Goal: Task Accomplishment & Management: Manage account settings

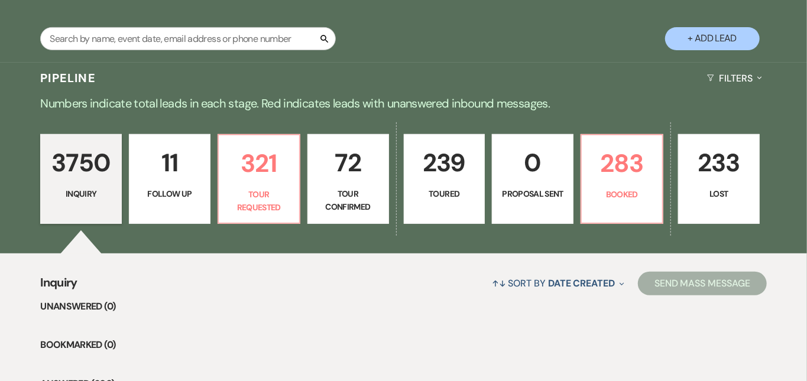
scroll to position [216, 0]
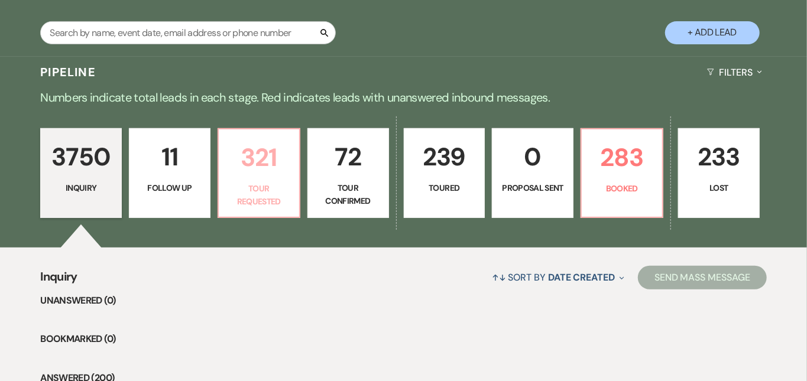
click at [260, 148] on p "321" at bounding box center [259, 158] width 66 height 40
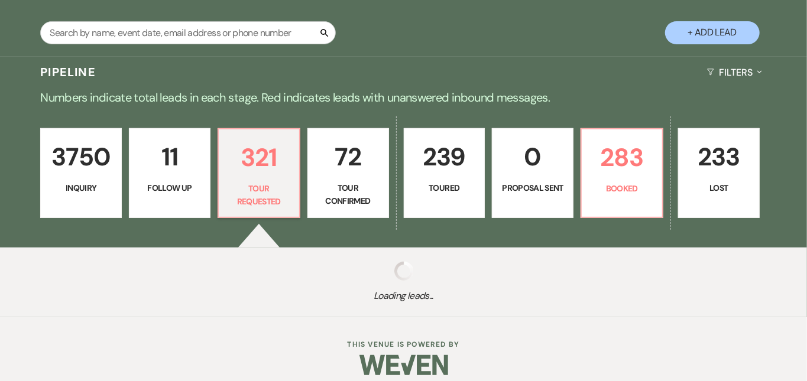
scroll to position [216, 0]
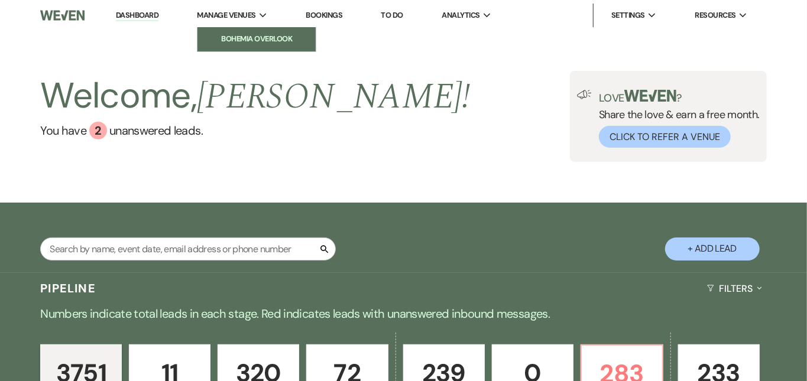
click at [252, 34] on li "Bohemia Overlook" at bounding box center [256, 39] width 106 height 12
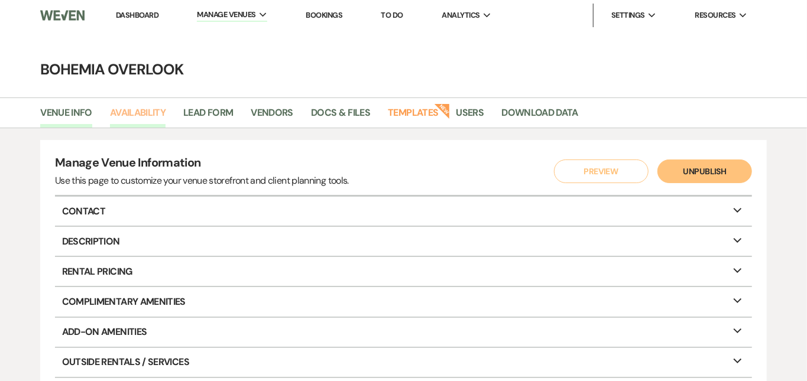
click at [144, 112] on link "Availability" at bounding box center [138, 116] width 56 height 22
select select "3"
select select "2026"
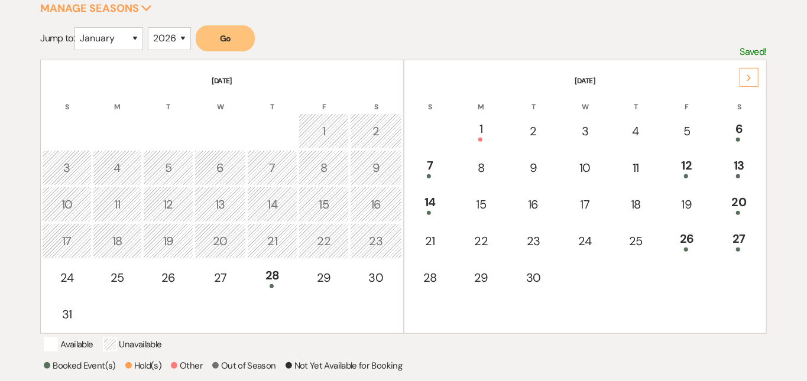
scroll to position [215, 0]
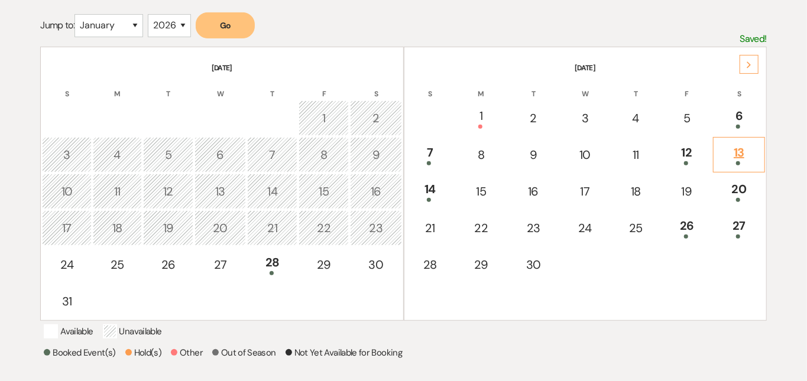
click at [731, 153] on div "13" at bounding box center [739, 155] width 38 height 22
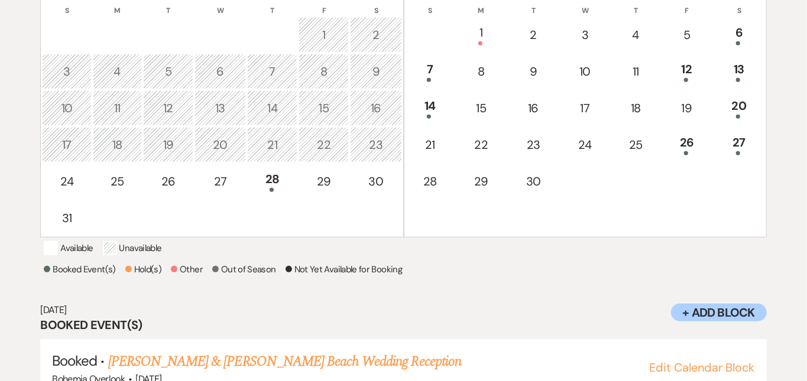
scroll to position [297, 0]
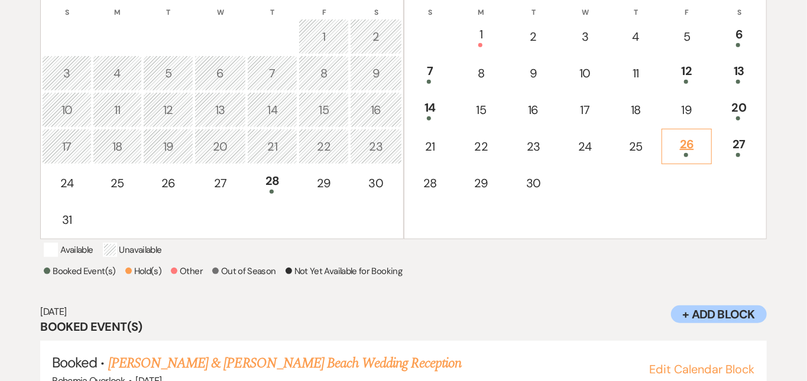
click at [691, 141] on div "26" at bounding box center [686, 146] width 37 height 22
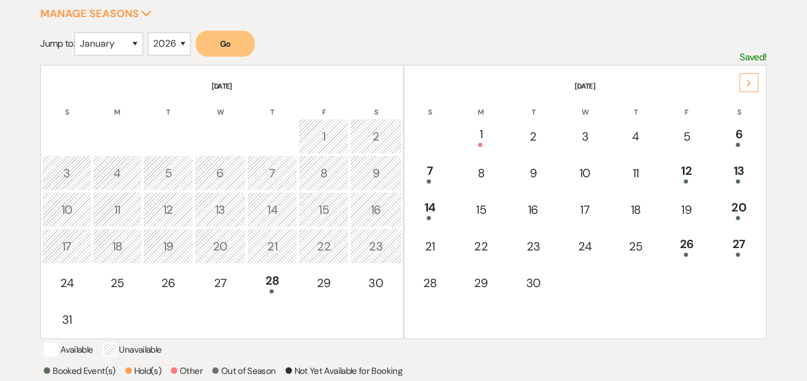
scroll to position [195, 0]
